Goal: Browse casually

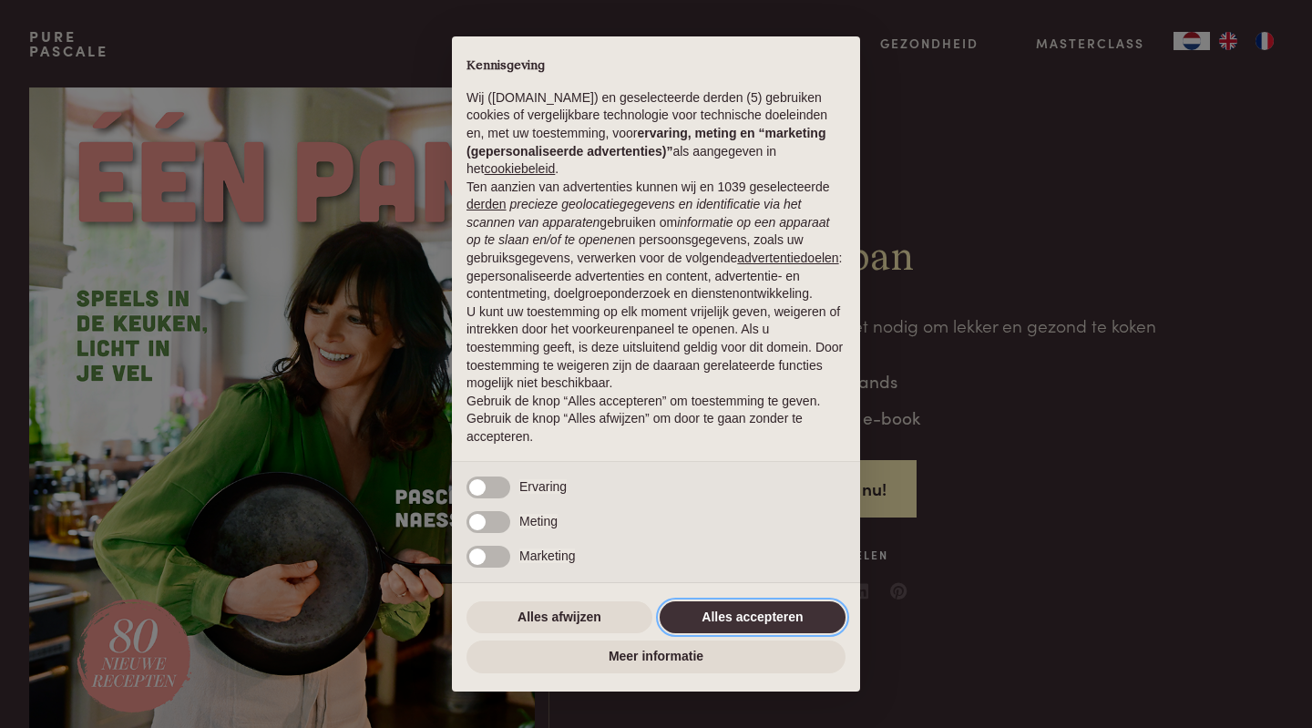
click at [736, 613] on button "Alles accepteren" at bounding box center [753, 617] width 186 height 33
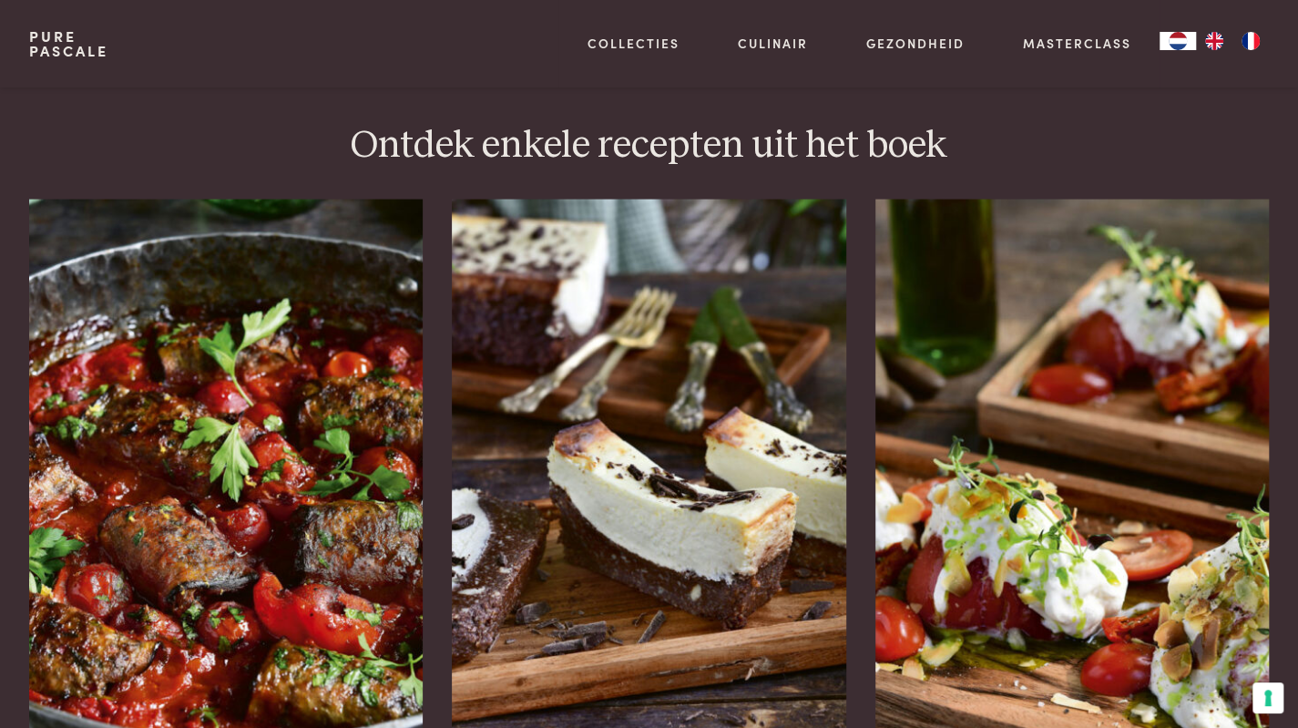
scroll to position [2343, 0]
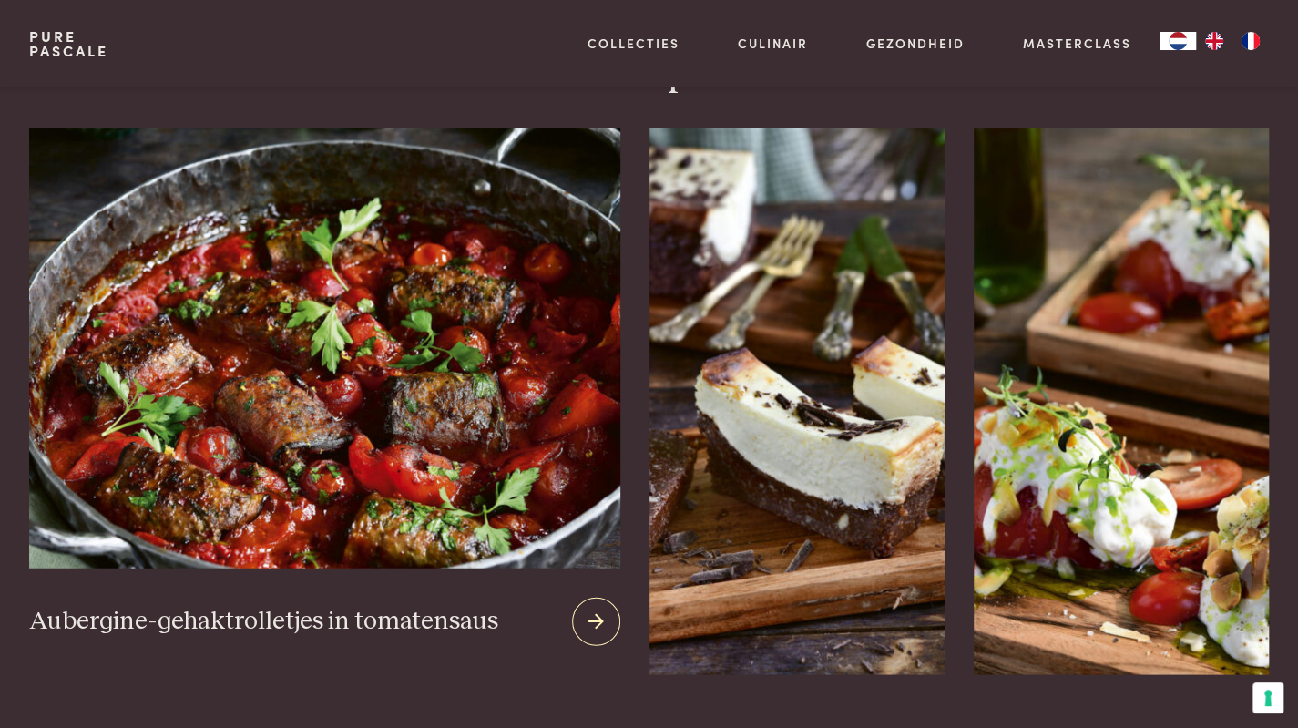
click at [282, 365] on img at bounding box center [324, 348] width 591 height 440
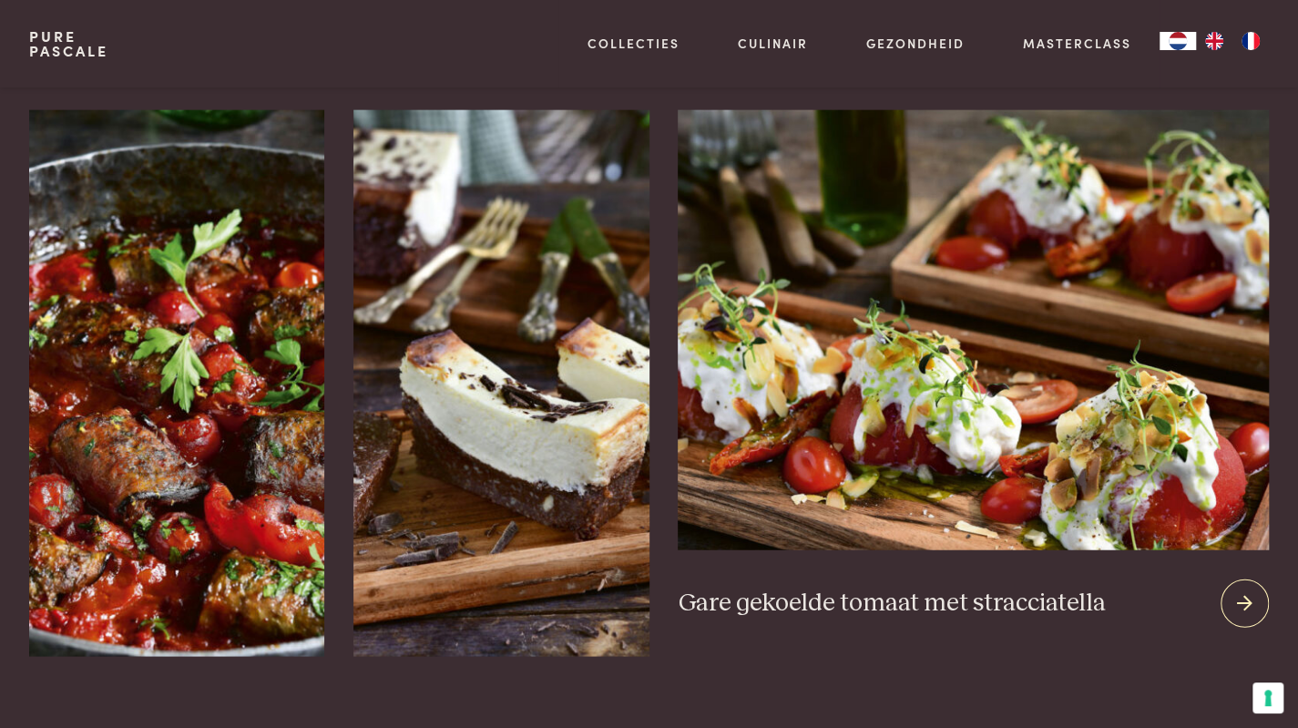
click at [1000, 418] on img at bounding box center [973, 330] width 591 height 440
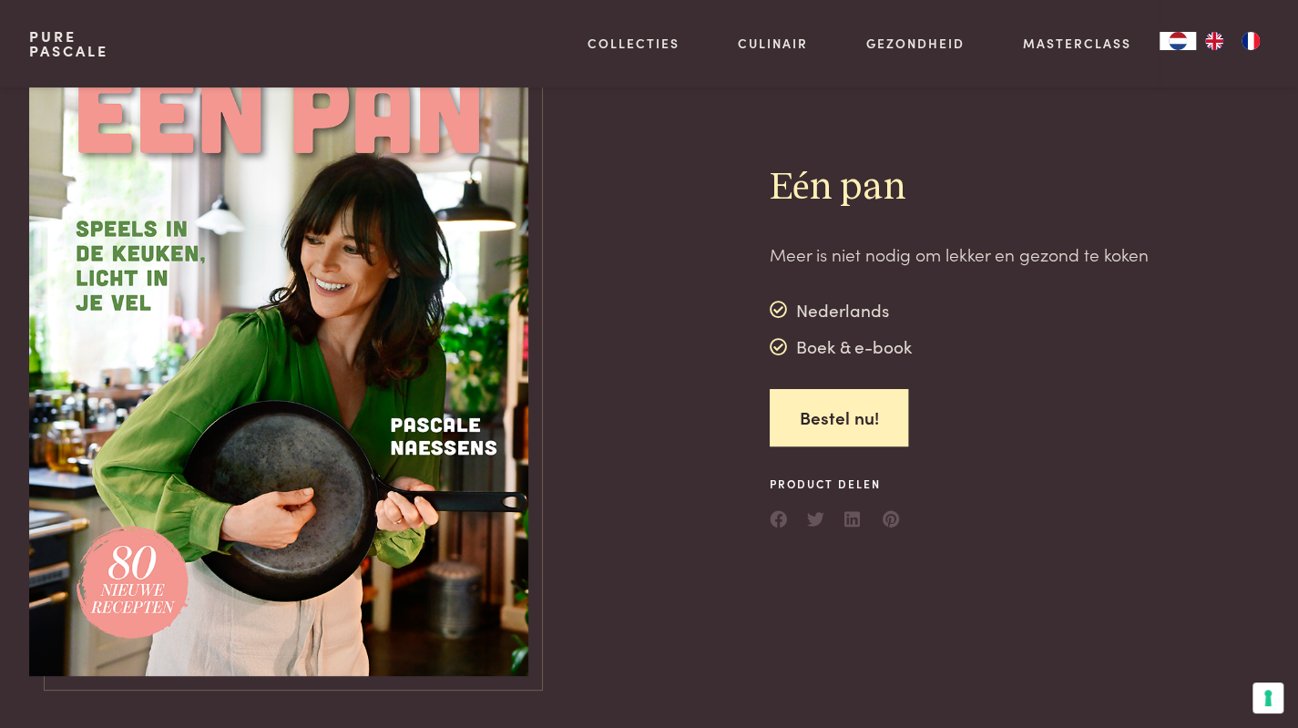
scroll to position [54, 0]
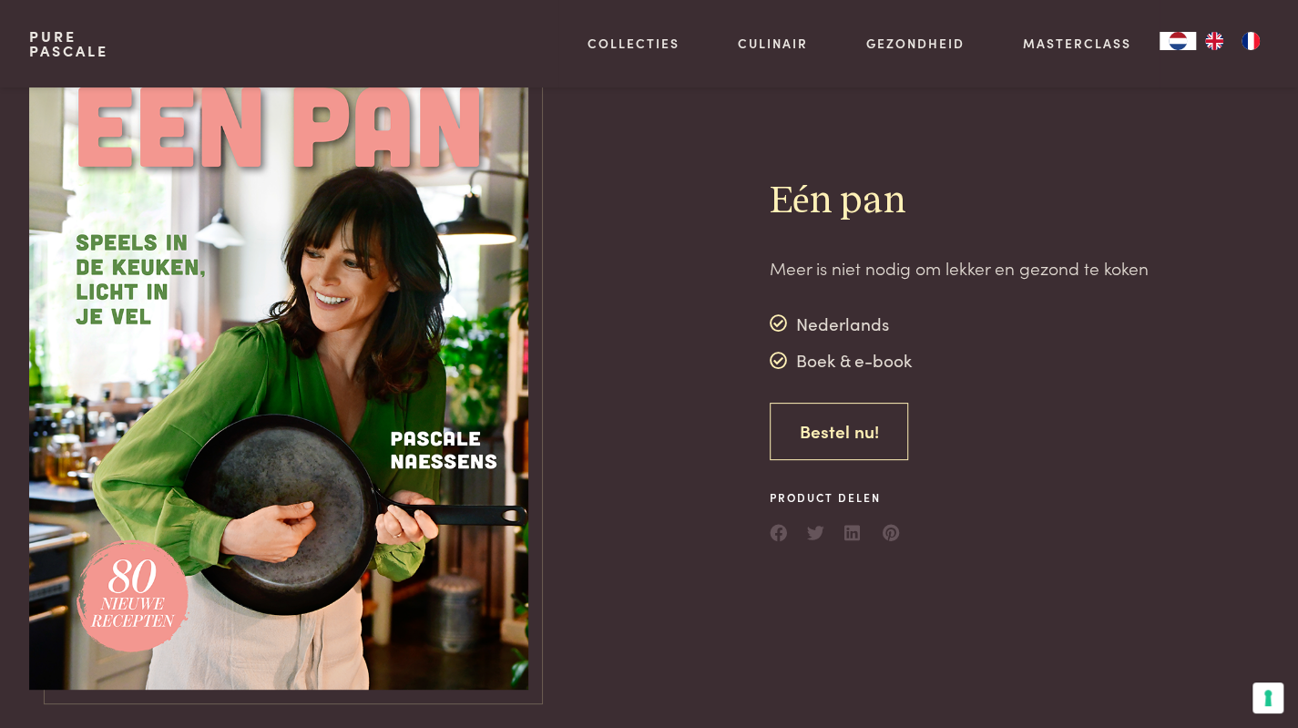
click at [824, 430] on link "Bestel nu!" at bounding box center [839, 431] width 139 height 57
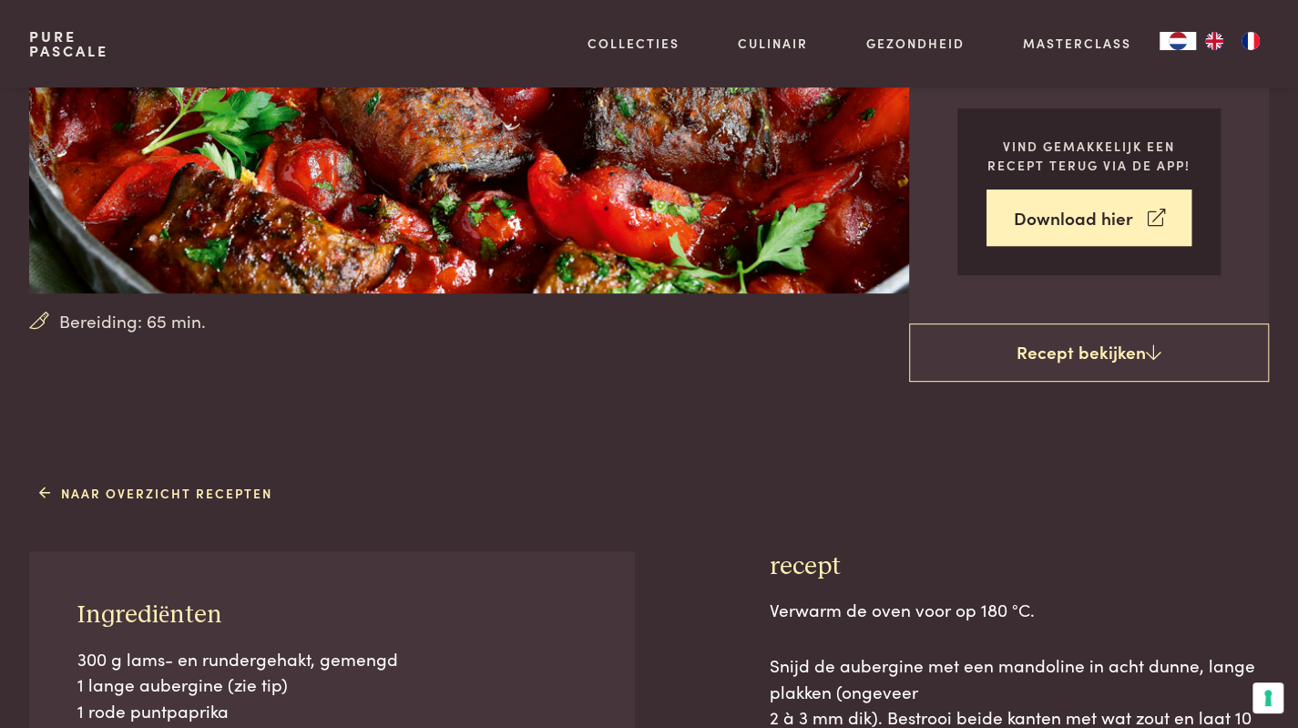
scroll to position [149, 0]
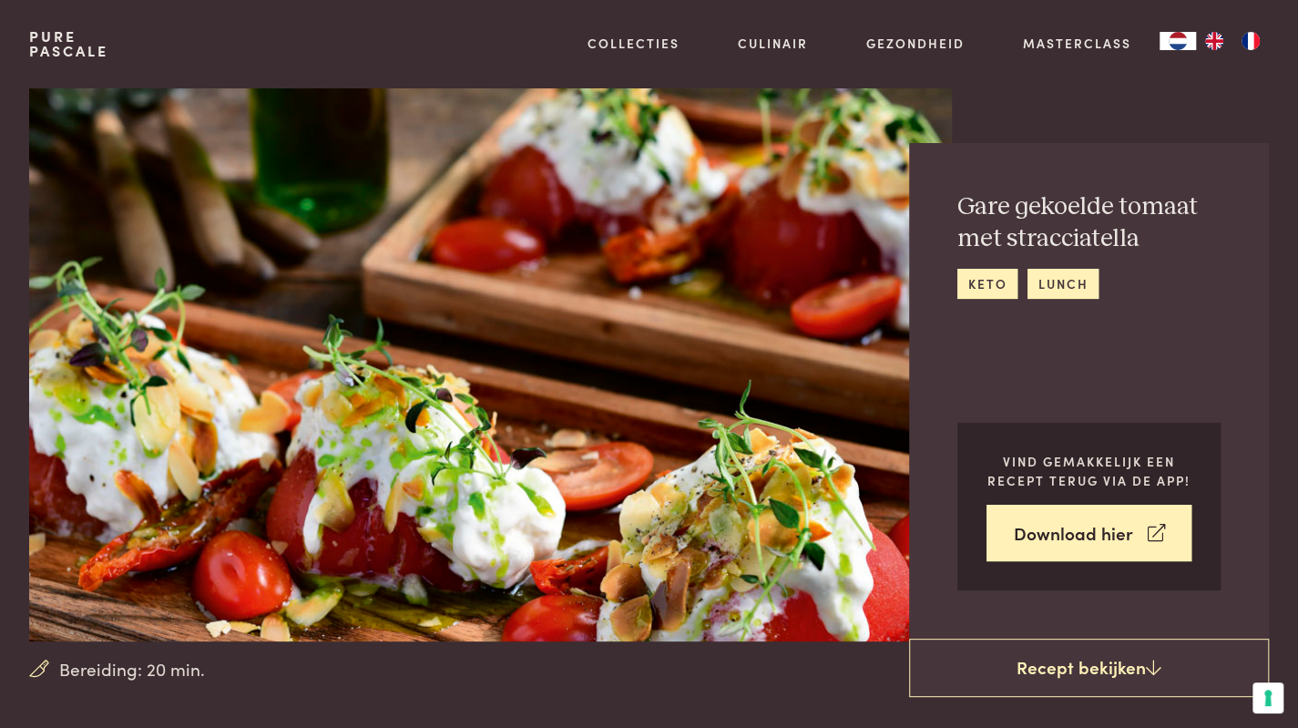
click at [1254, 26] on div "Collecties Kitchenware Tableware Bathroom Interior Inspiratie Alles van Collect…" at bounding box center [913, 43] width 711 height 87
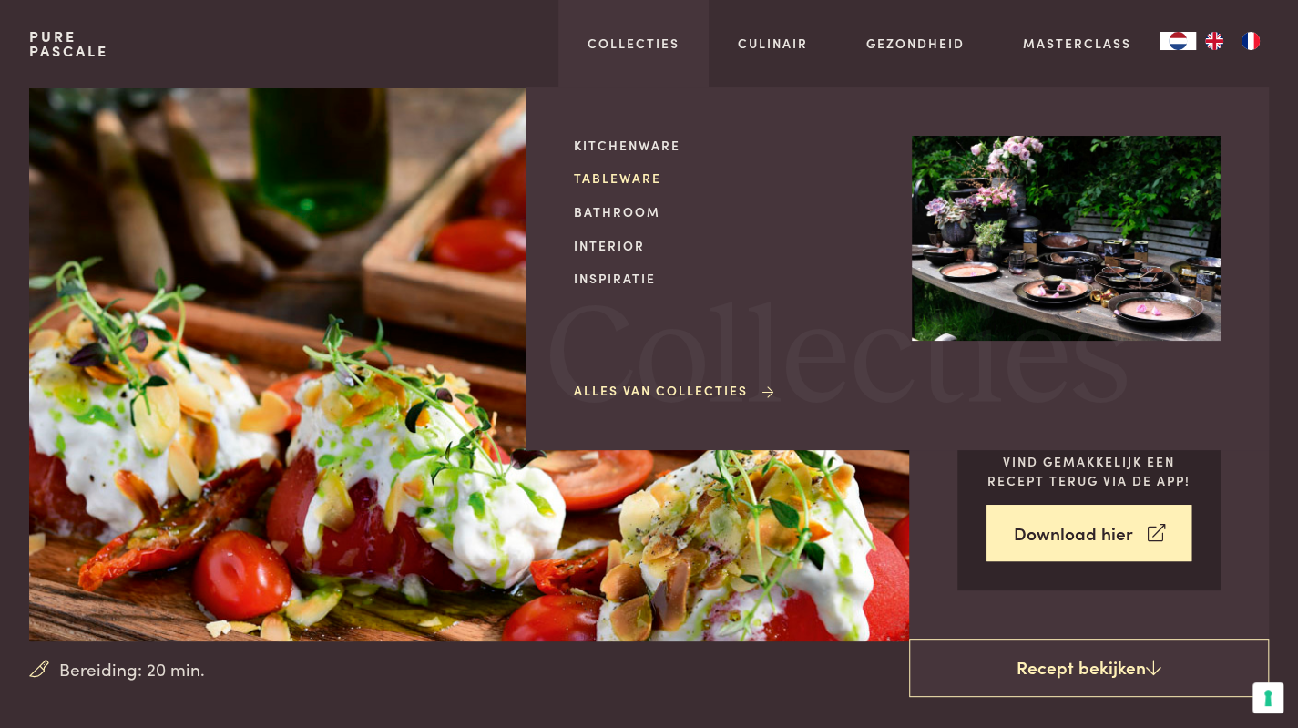
click at [629, 176] on link "Tableware" at bounding box center [728, 178] width 309 height 19
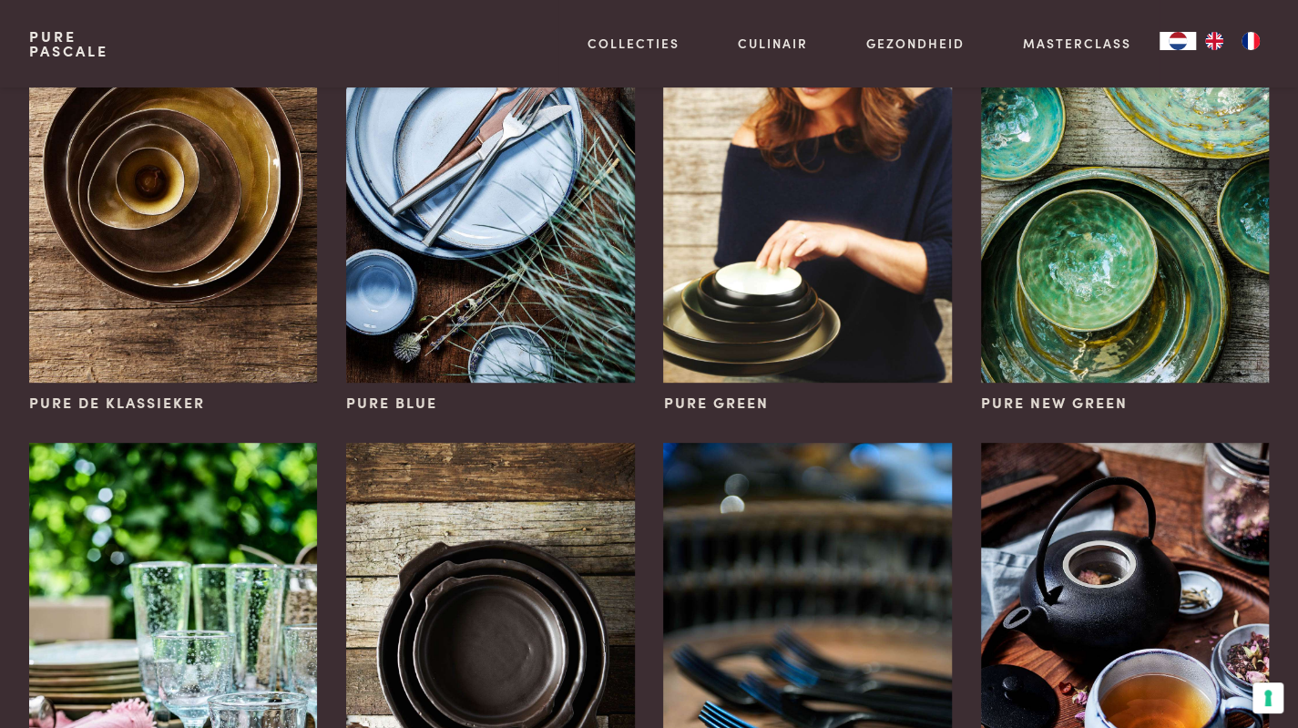
scroll to position [242, 0]
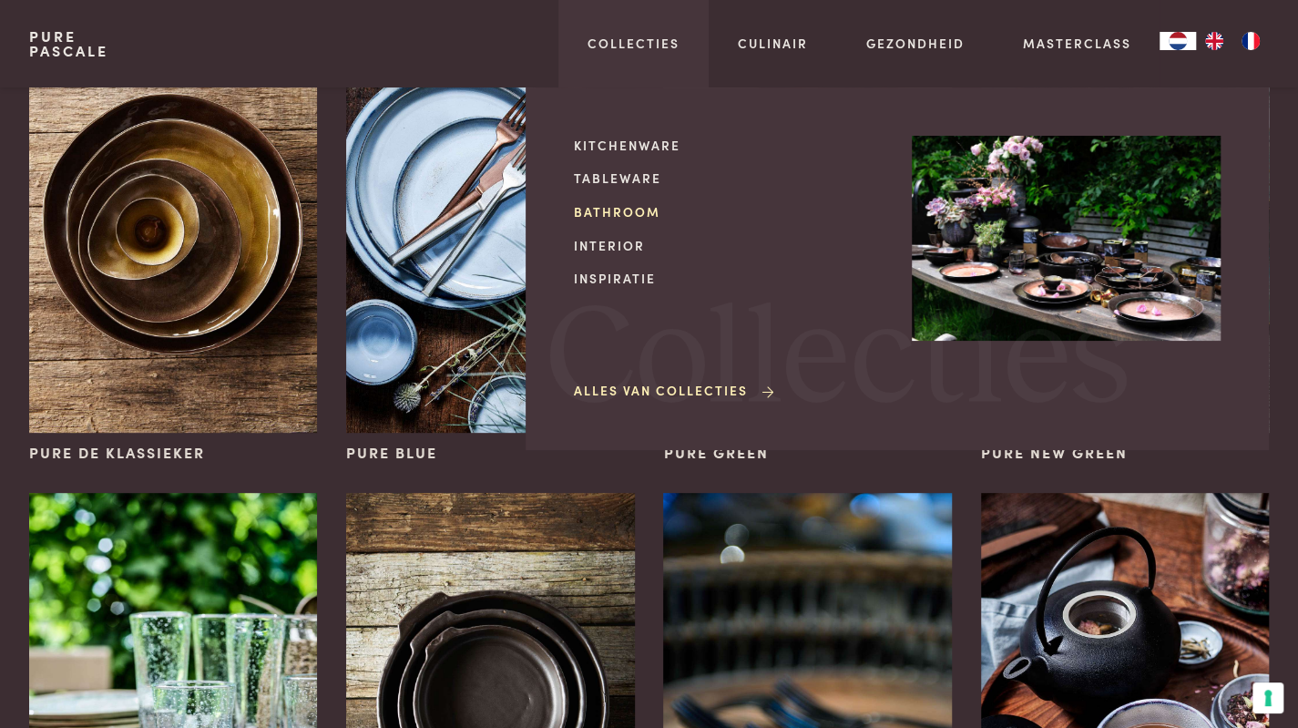
click at [602, 205] on link "Bathroom" at bounding box center [728, 211] width 309 height 19
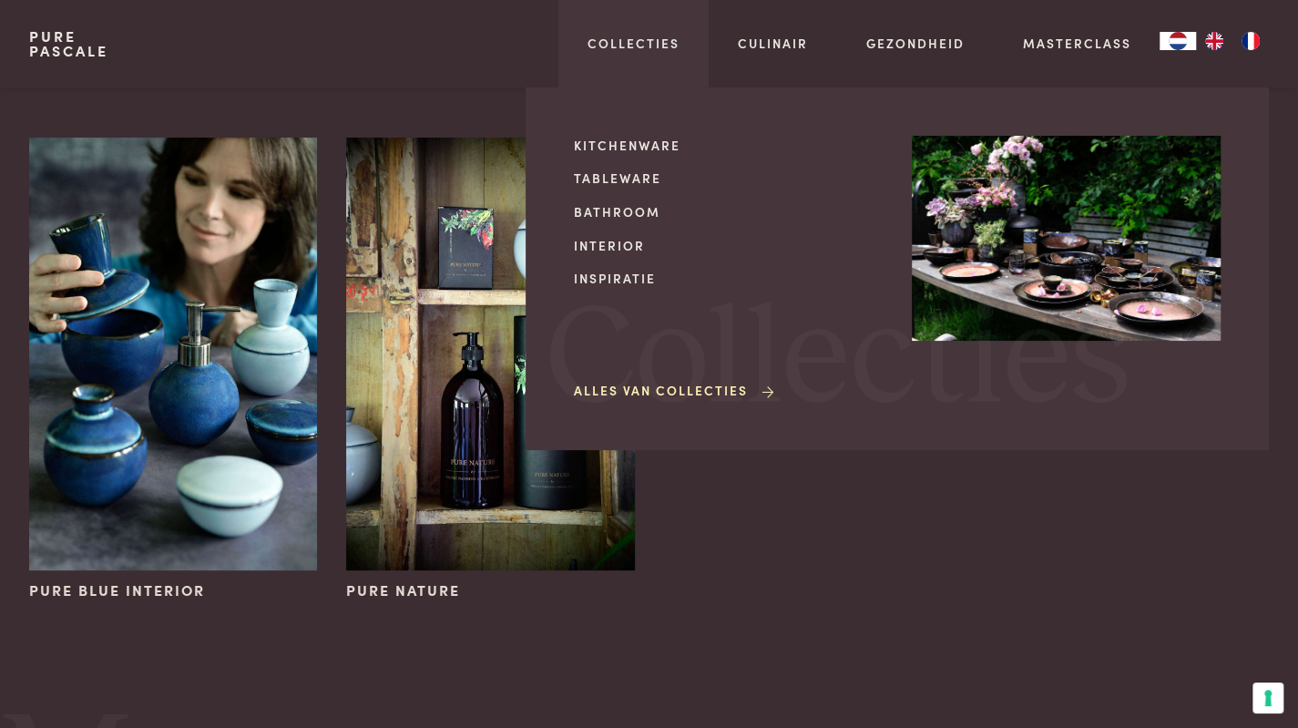
scroll to position [120, 0]
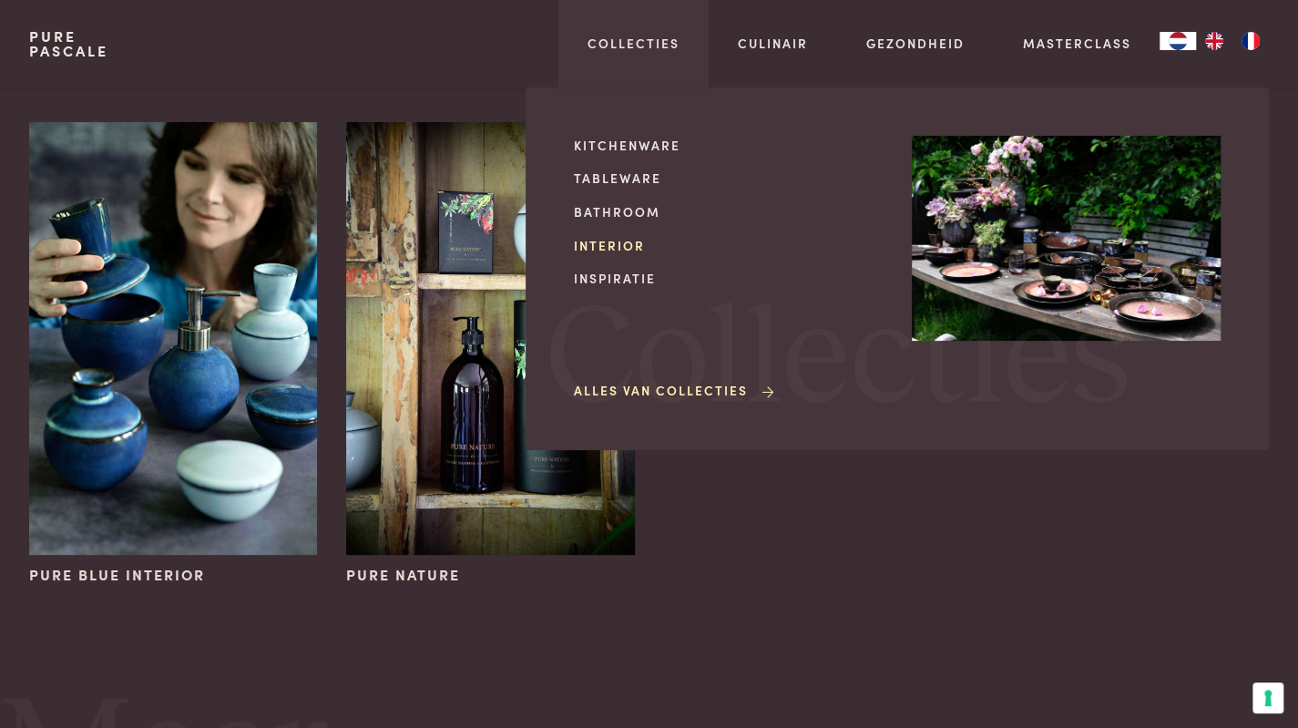
click at [609, 240] on link "Interior" at bounding box center [728, 245] width 309 height 19
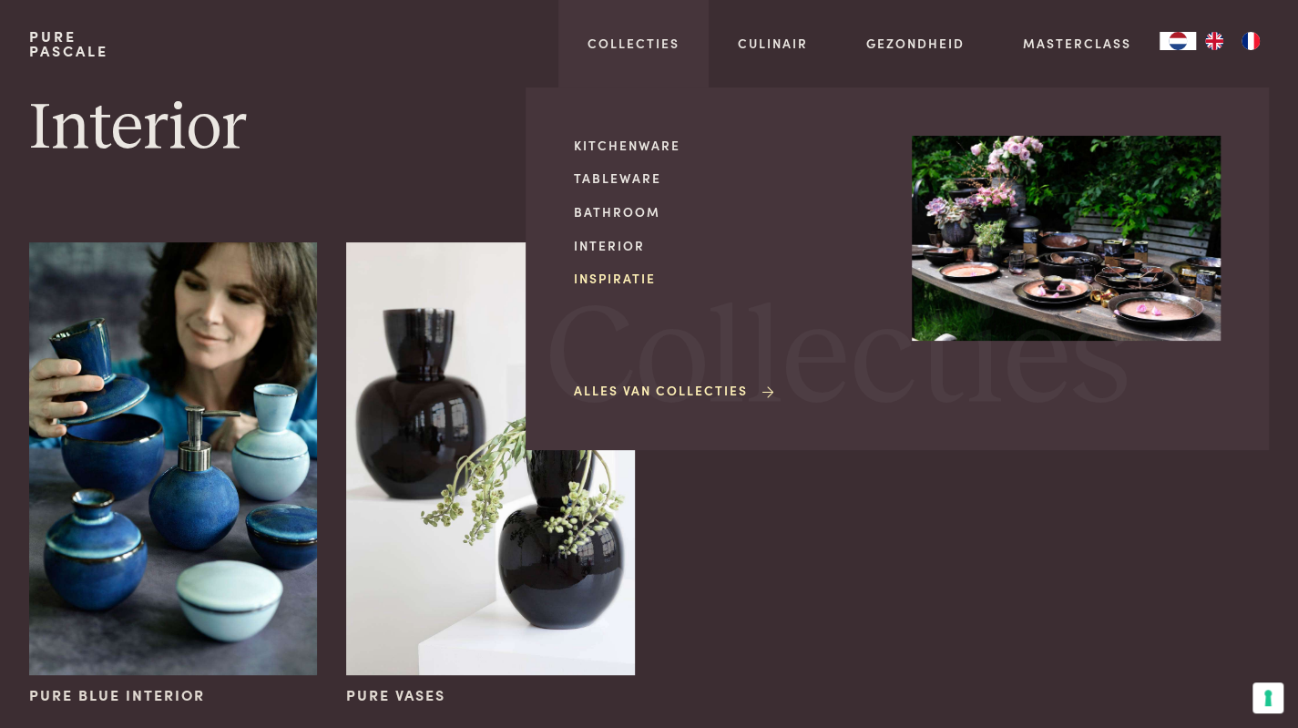
click at [603, 275] on link "Inspiratie" at bounding box center [728, 278] width 309 height 19
